Goal: Information Seeking & Learning: Learn about a topic

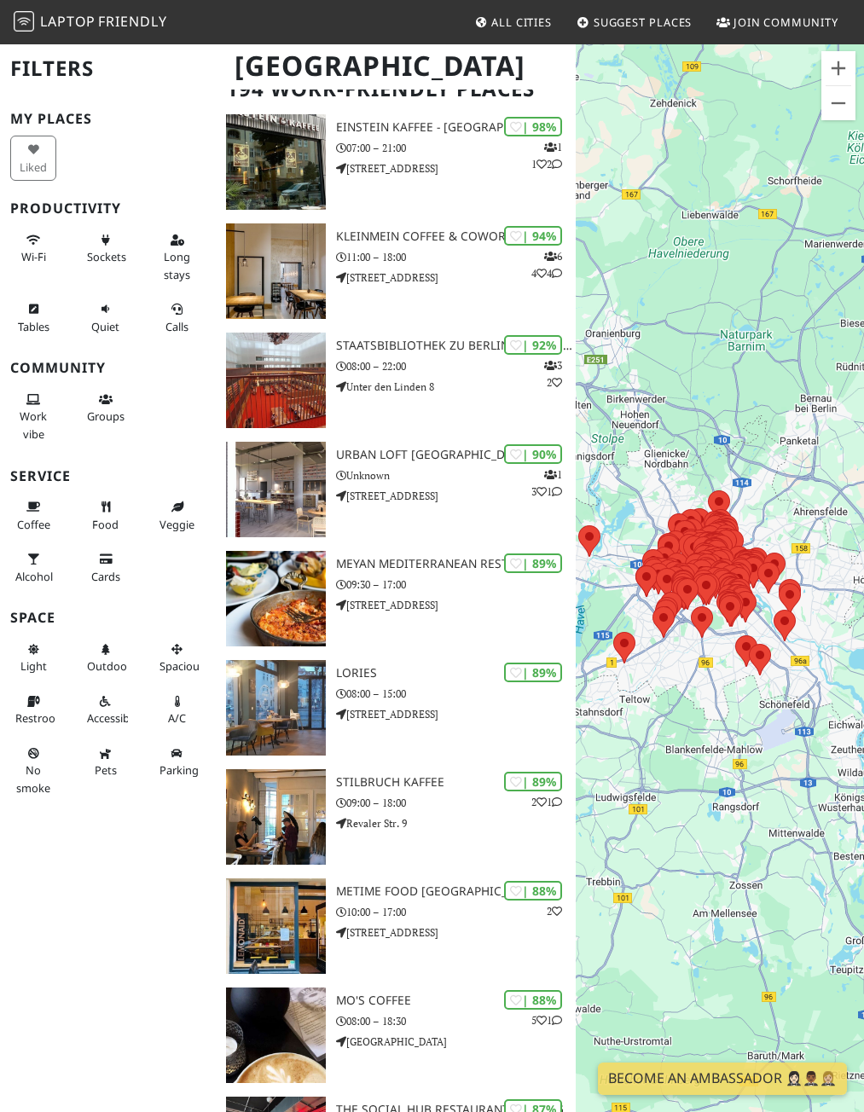
scroll to position [171, 0]
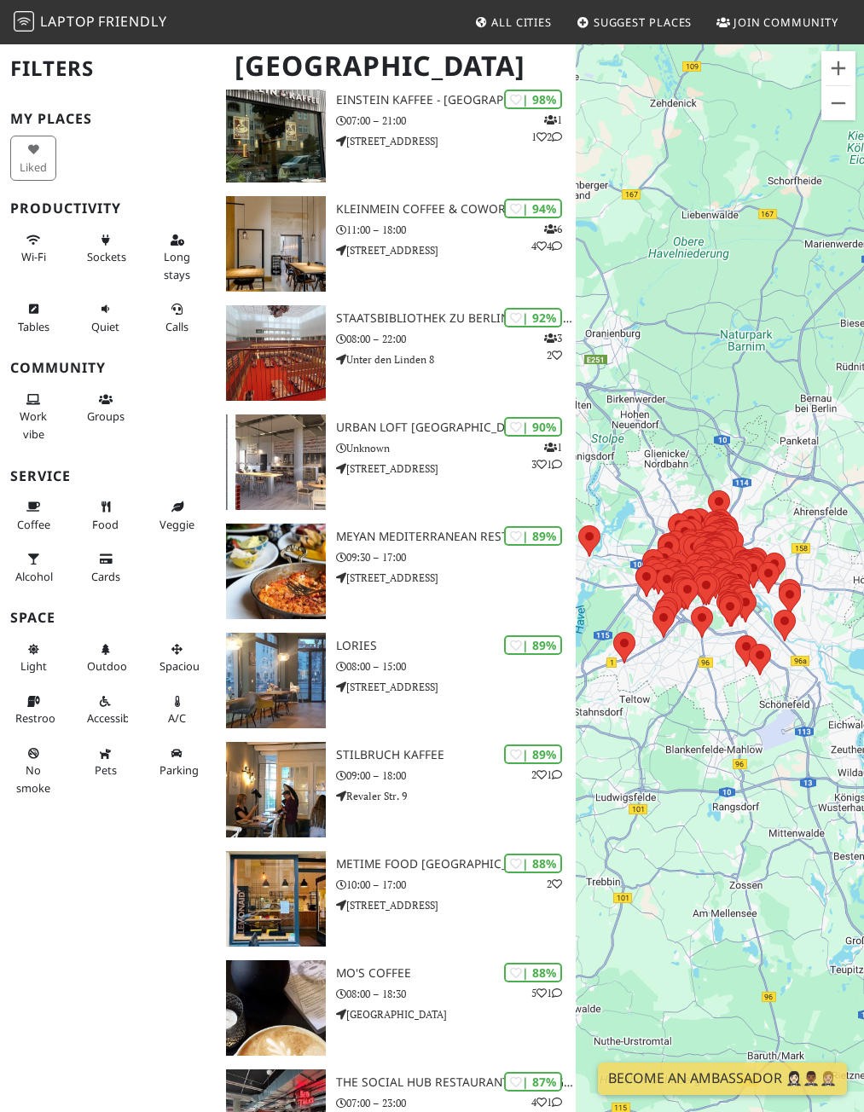
click at [118, 22] on span "Friendly" at bounding box center [132, 21] width 68 height 19
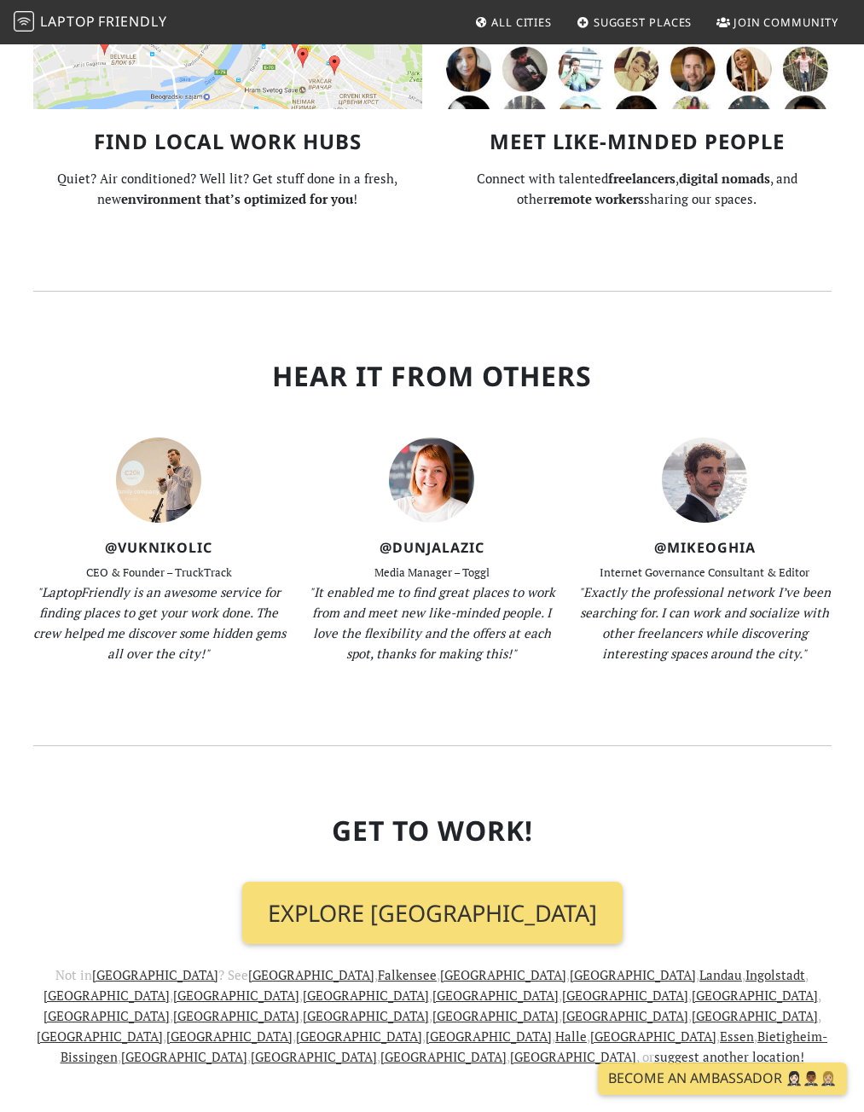
scroll to position [1463, 0]
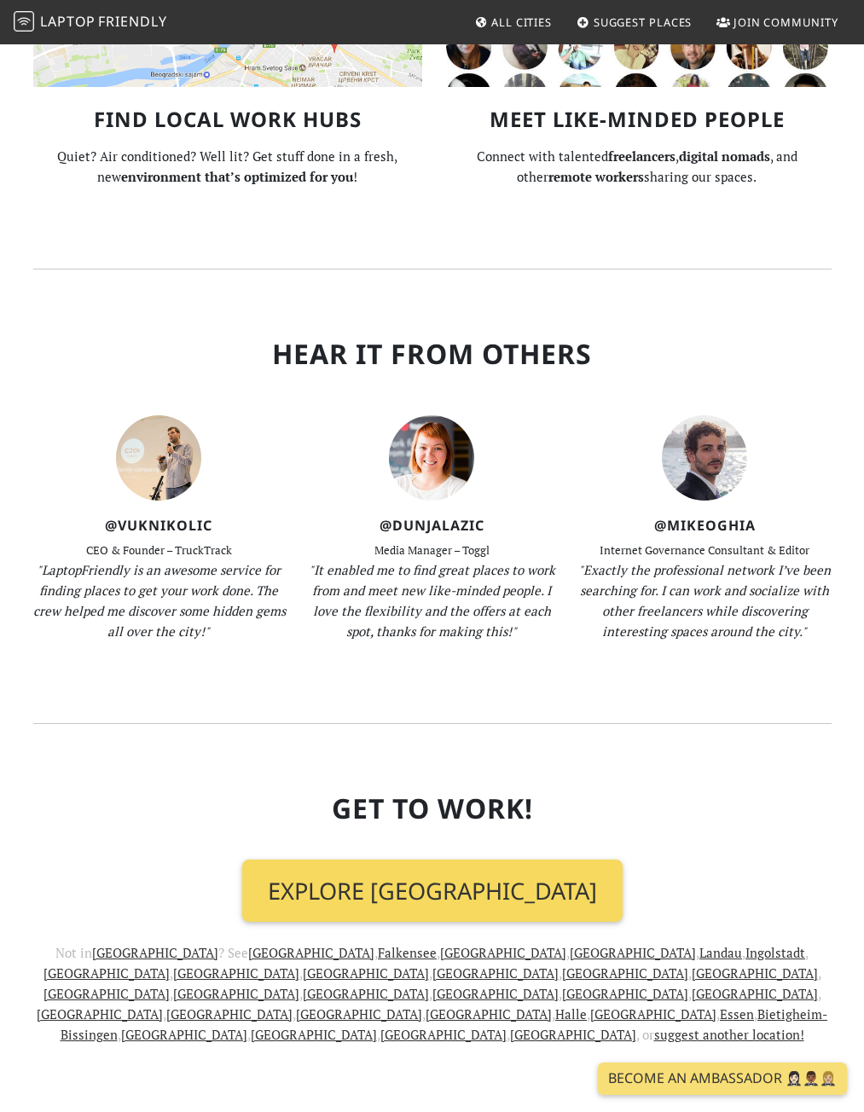
click at [406, 860] on link "Explore [GEOGRAPHIC_DATA]" at bounding box center [432, 891] width 380 height 63
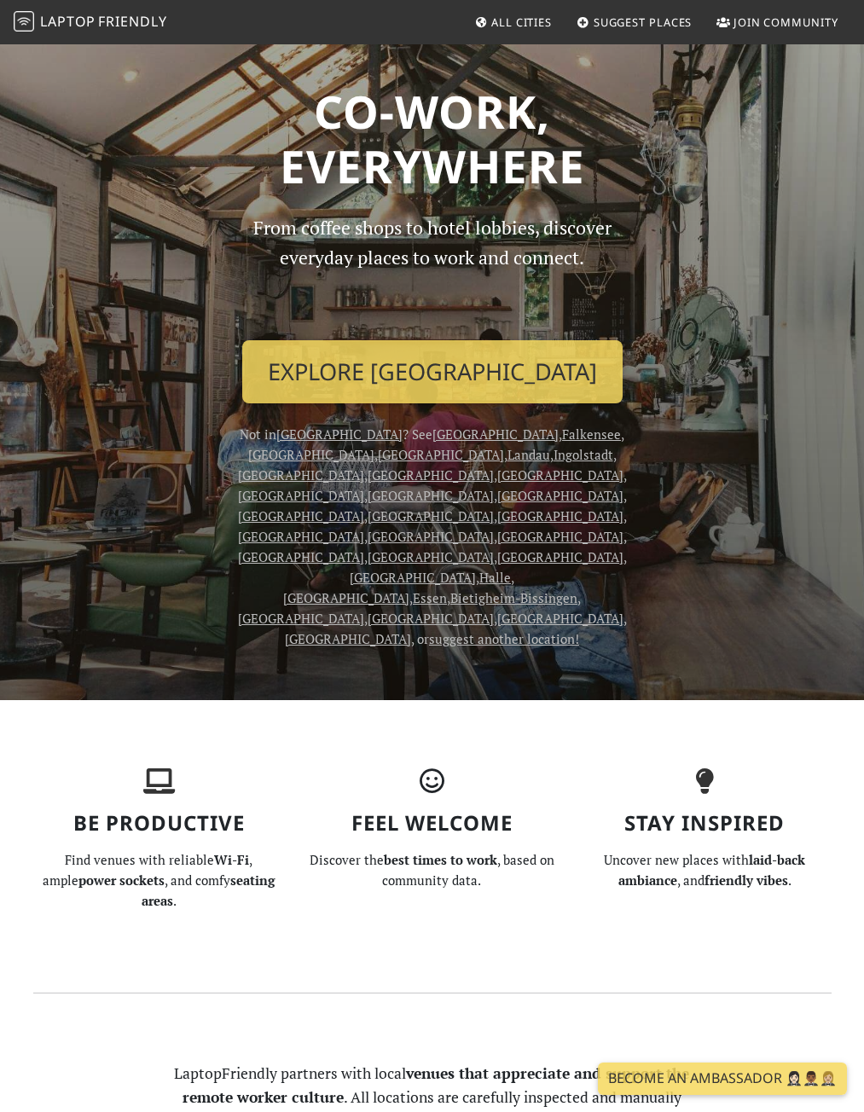
scroll to position [0, 0]
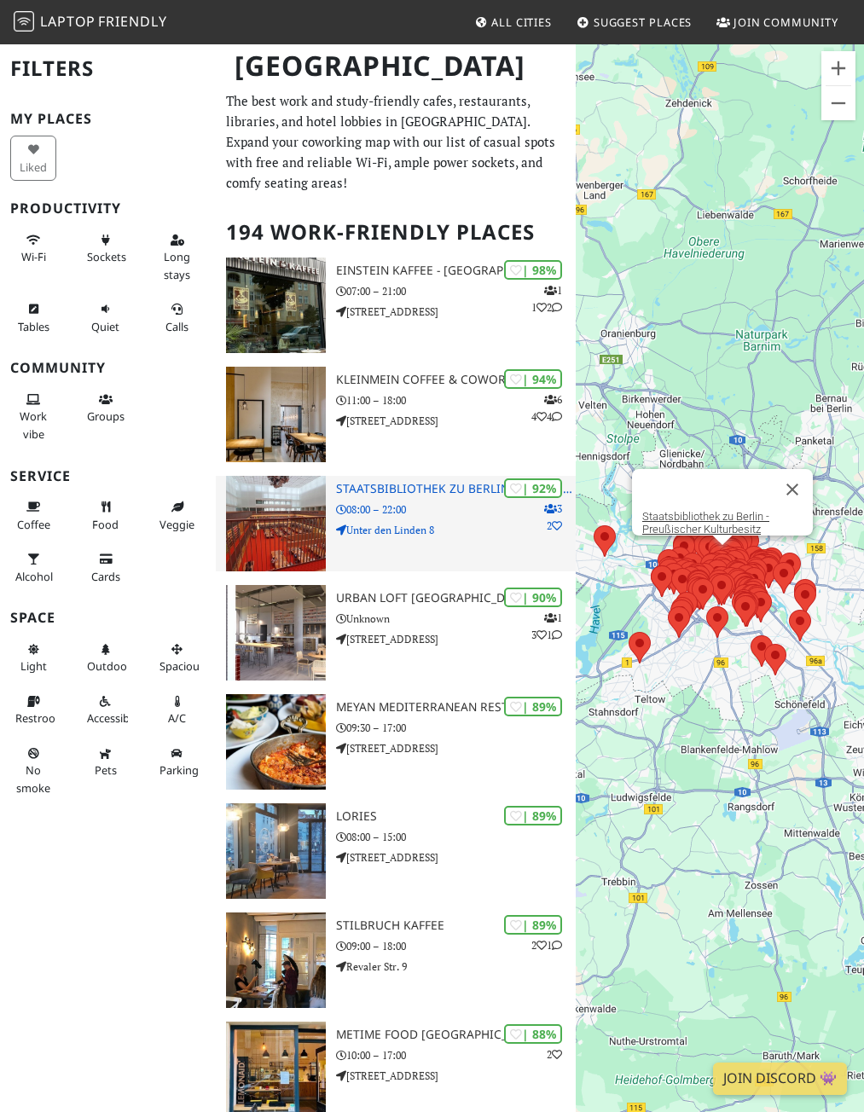
click at [474, 491] on h3 "Staatsbibliothek zu Berlin - Preußischer Kulturbesitz" at bounding box center [456, 489] width 240 height 15
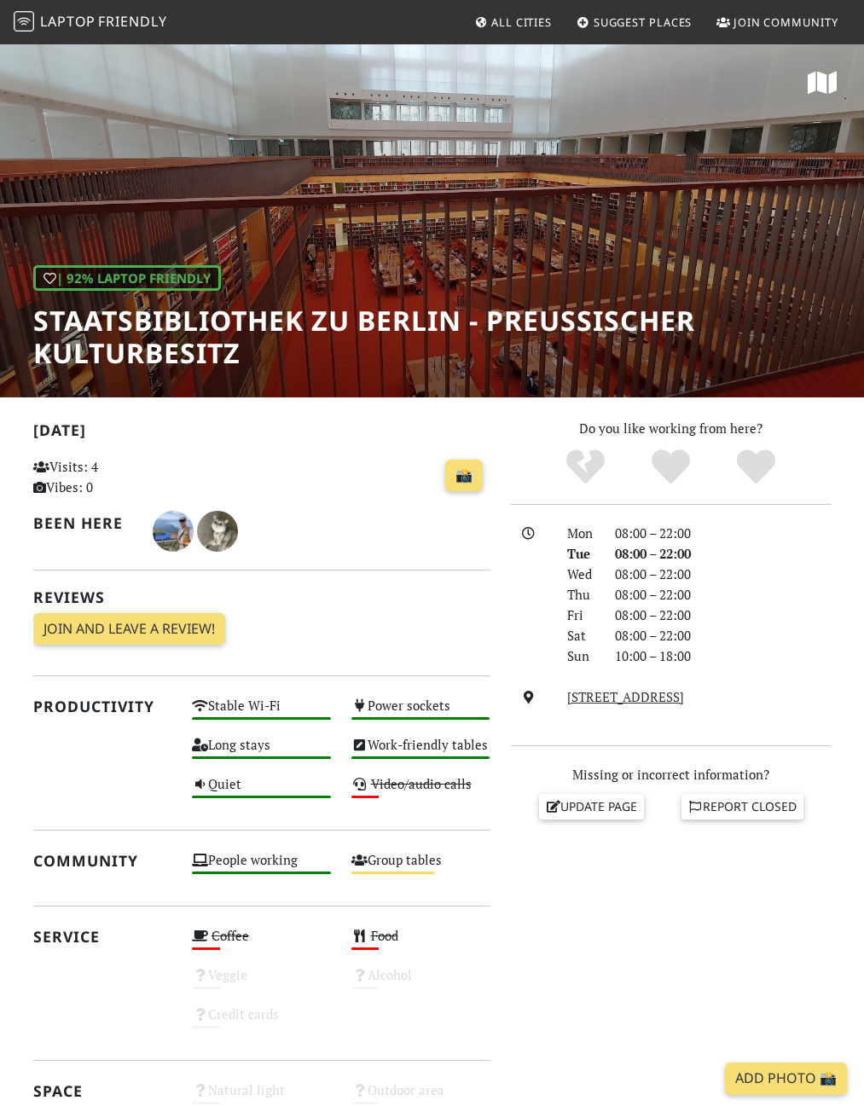
click at [498, 282] on div "| 92% Laptop Friendly Staatsbibliothek zu Berlin - Preußischer Kulturbesitz" at bounding box center [449, 317] width 832 height 105
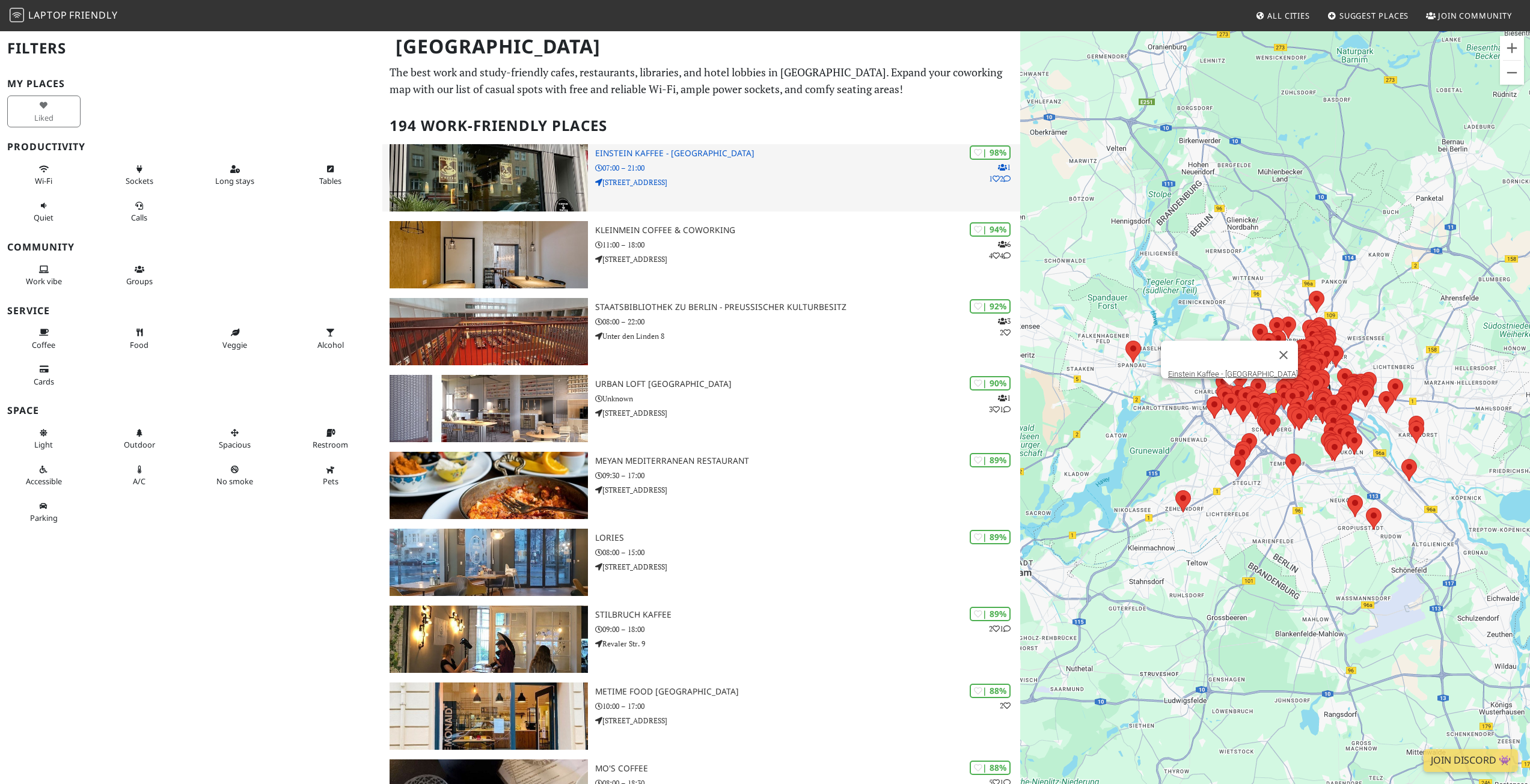
click at [796, 170] on p "07:00 – 21:00" at bounding box center [808, 168] width 425 height 11
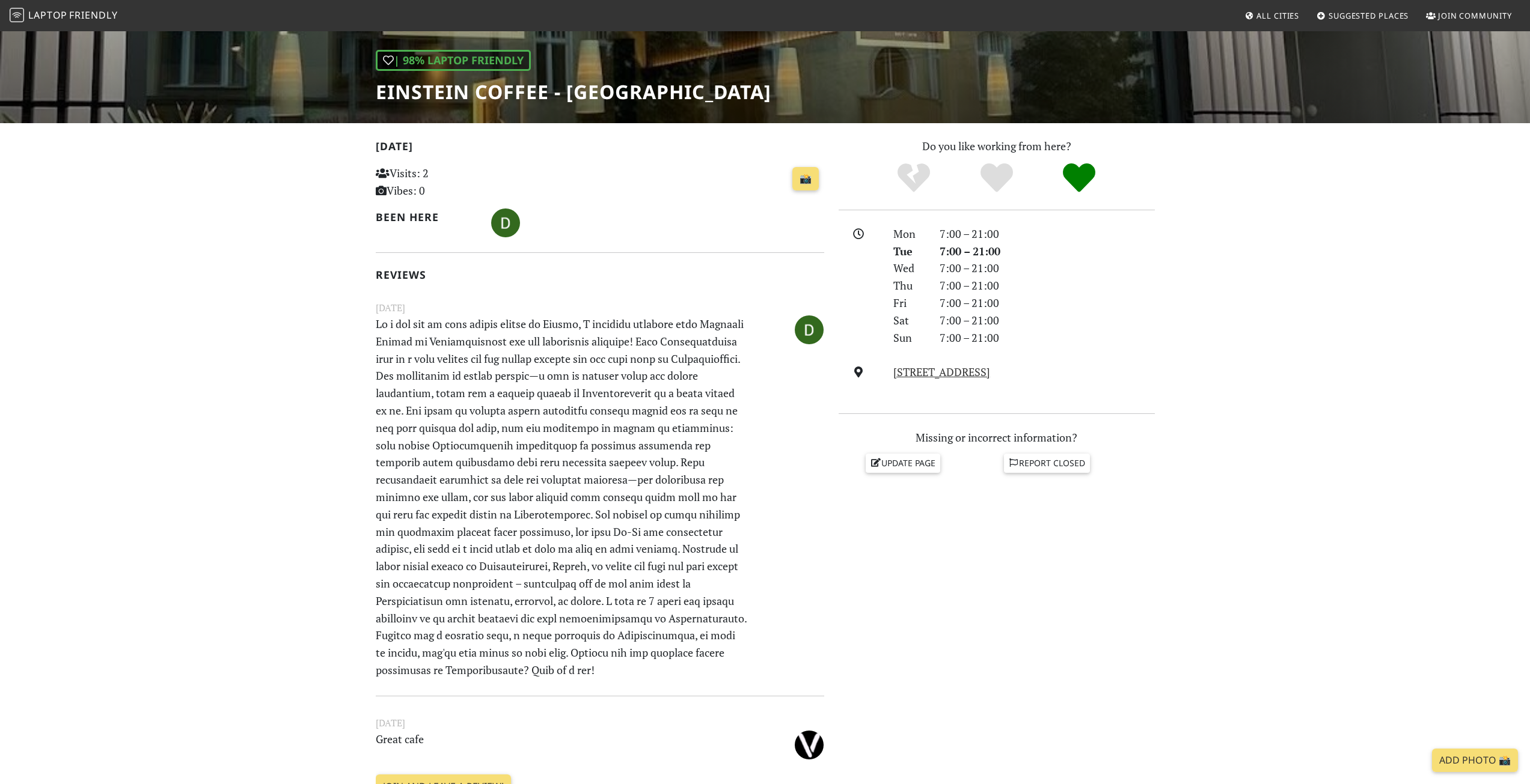
scroll to position [240, 0]
